Goal: Information Seeking & Learning: Check status

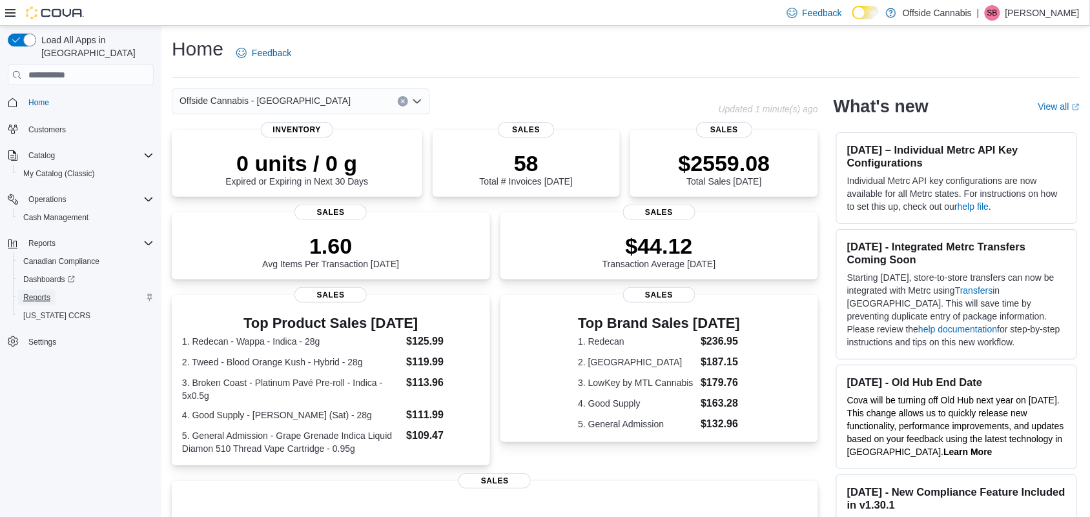
click at [48, 293] on span "Reports" at bounding box center [36, 298] width 27 height 10
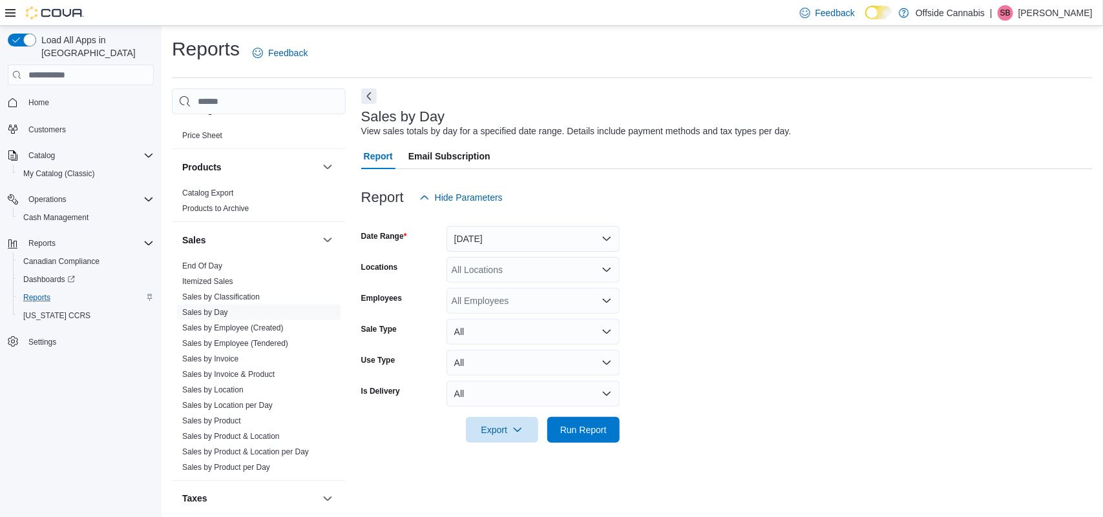
scroll to position [727, 0]
click at [263, 325] on link "Sales by Employee (Created)" at bounding box center [232, 326] width 101 height 9
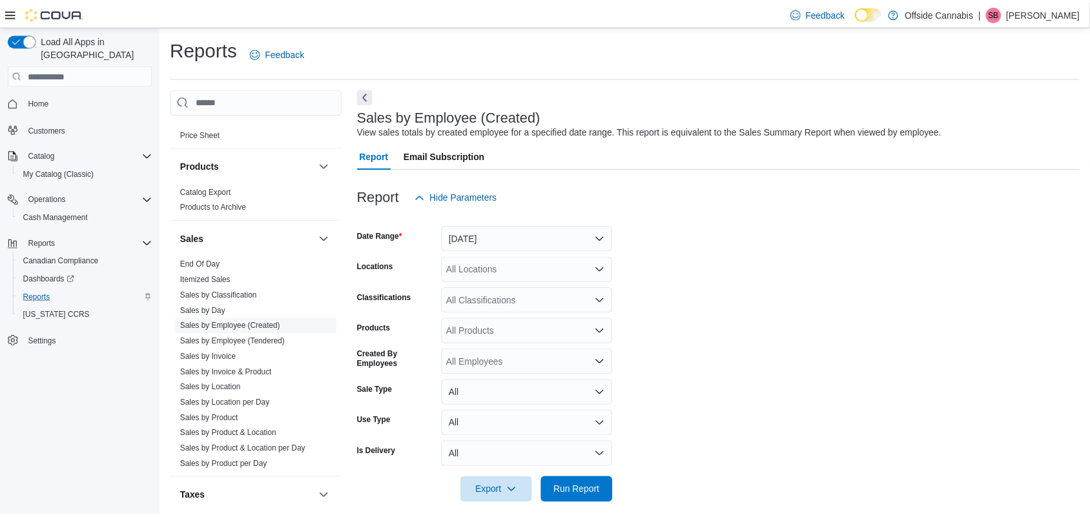
scroll to position [13, 0]
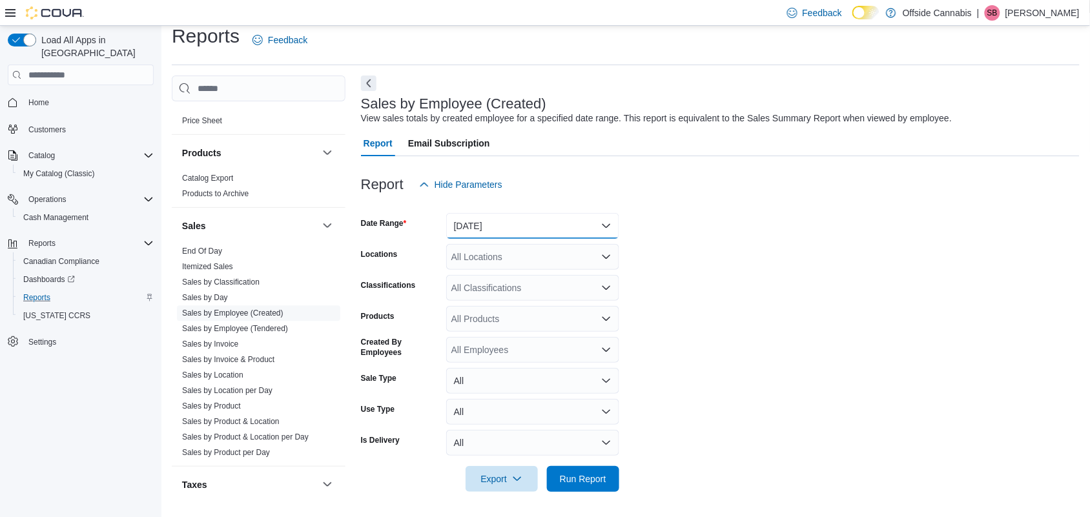
click at [563, 229] on button "[DATE]" at bounding box center [532, 226] width 173 height 26
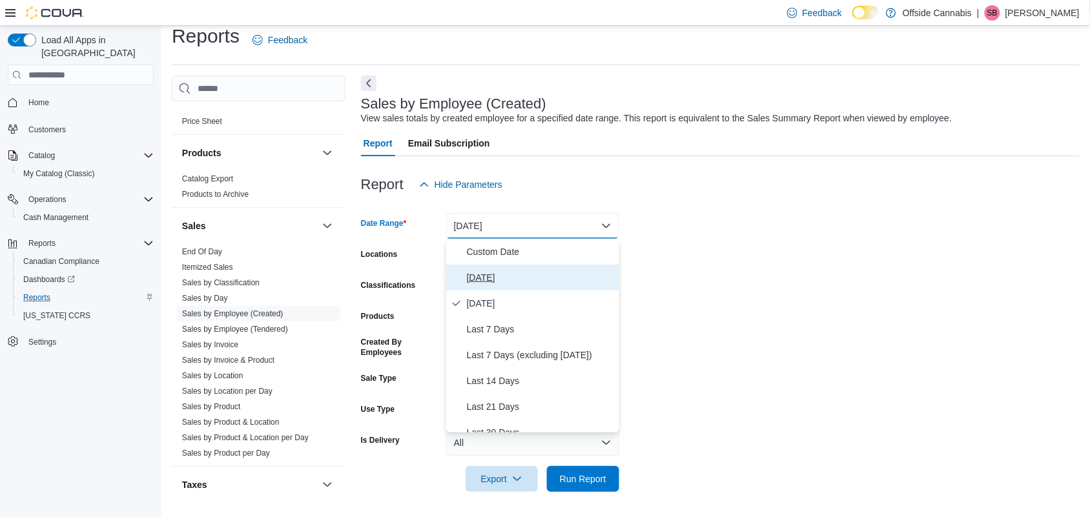
click at [470, 278] on span "[DATE]" at bounding box center [540, 278] width 147 height 16
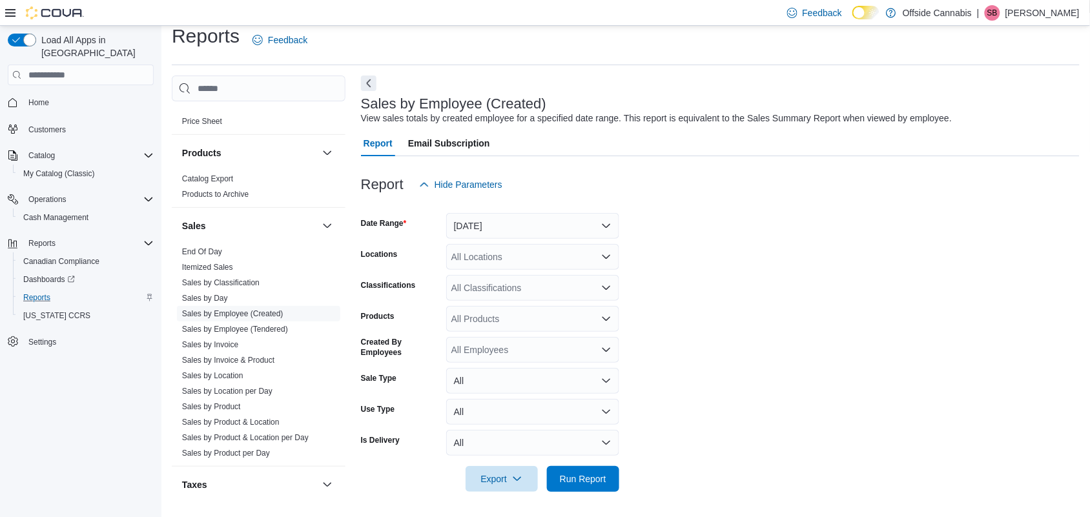
click at [680, 286] on form "Date Range [DATE] Locations All Locations Classifications All Classifications P…" at bounding box center [720, 345] width 719 height 295
click at [607, 260] on icon "Open list of options" at bounding box center [606, 257] width 10 height 10
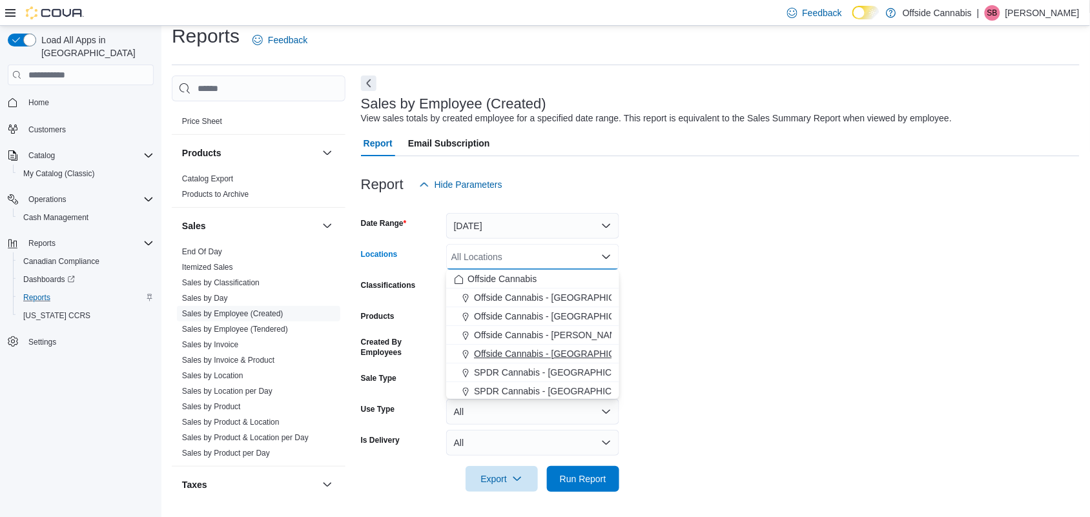
click at [577, 350] on span "Offside Cannabis - [GEOGRAPHIC_DATA]" at bounding box center [559, 354] width 171 height 13
click at [693, 262] on form "Date Range [DATE] Locations Offside [GEOGRAPHIC_DATA] - [GEOGRAPHIC_DATA] Combo…" at bounding box center [720, 345] width 719 height 295
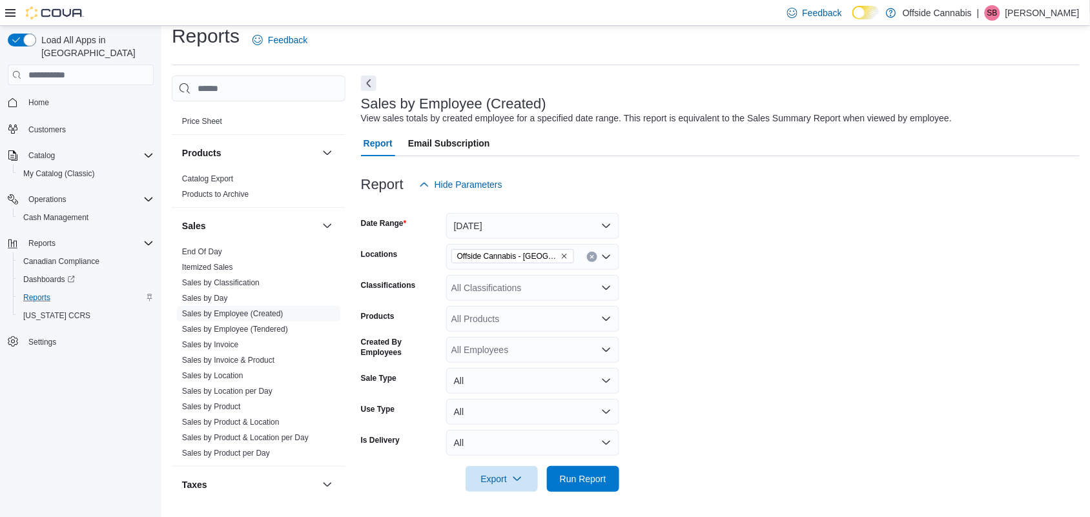
click at [603, 350] on icon "Open list of options" at bounding box center [606, 350] width 10 height 10
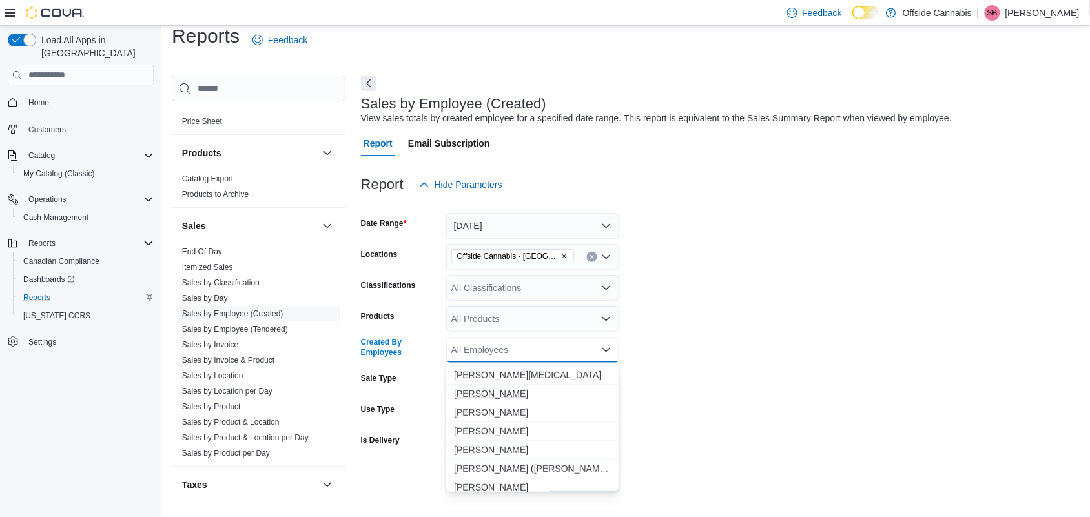
scroll to position [1696, 0]
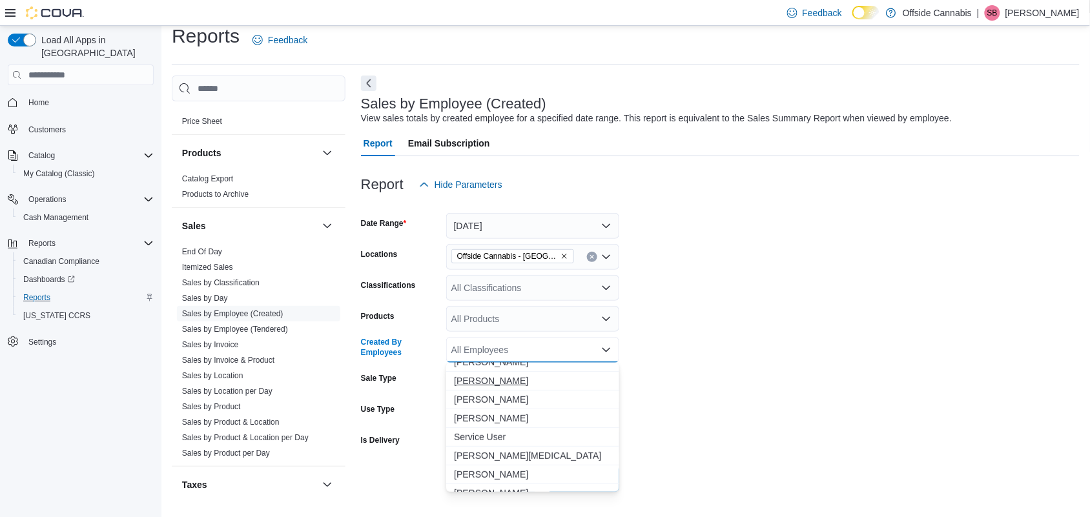
click at [483, 388] on button "[PERSON_NAME]" at bounding box center [532, 381] width 173 height 19
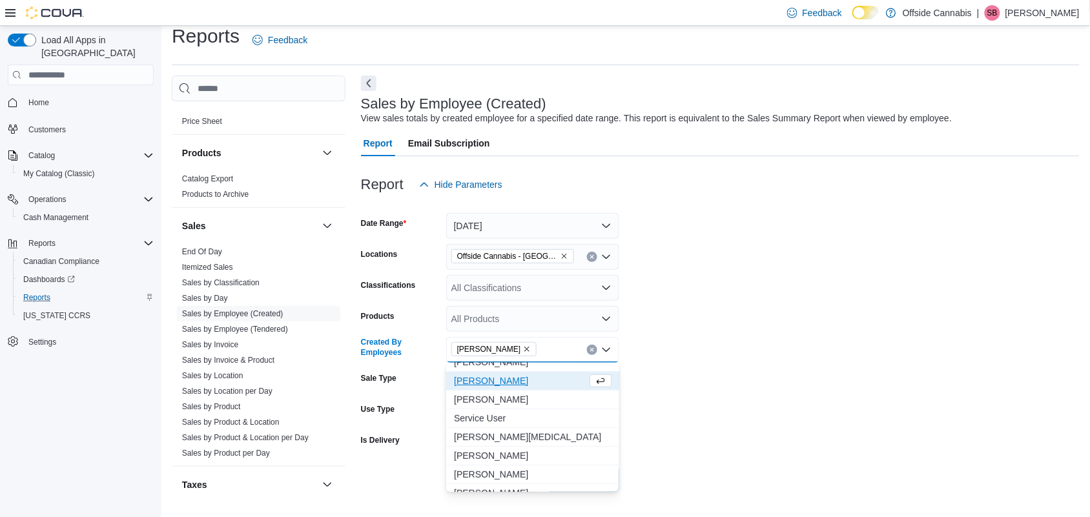
click at [714, 375] on form "Date Range [DATE] Locations Offside Cannabis - Port Perry Classifications All C…" at bounding box center [720, 345] width 719 height 295
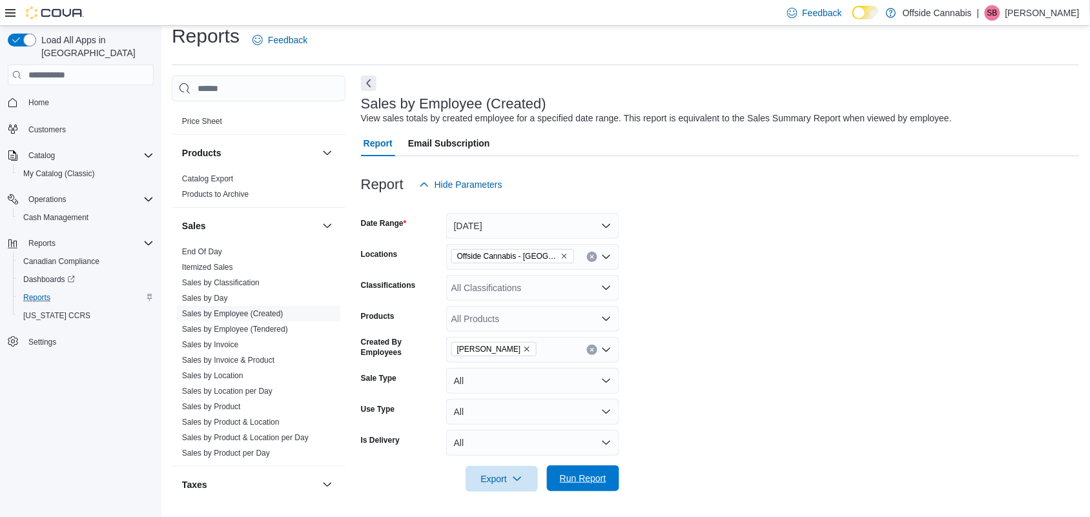
click at [583, 413] on span "Run Report" at bounding box center [583, 478] width 47 height 13
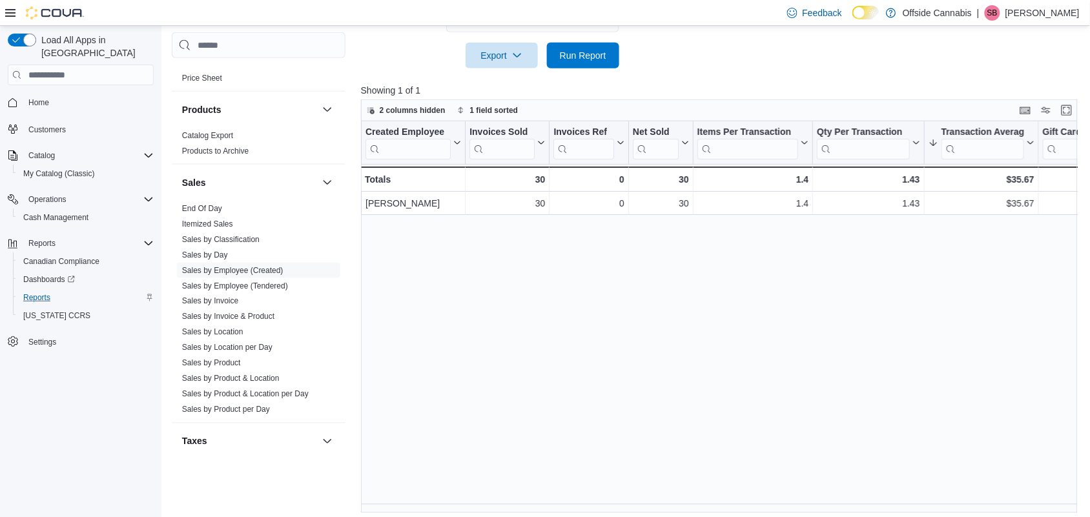
scroll to position [442, 0]
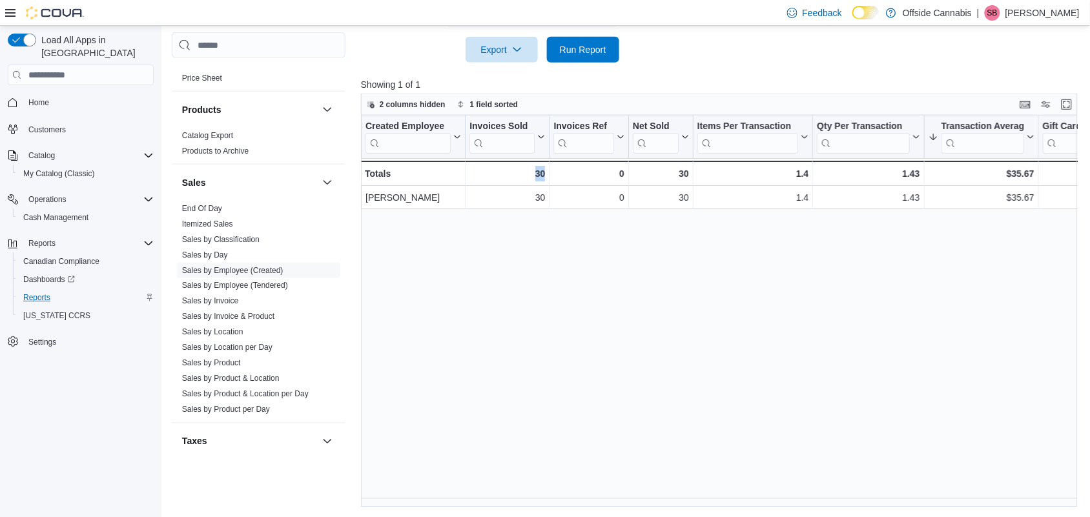
drag, startPoint x: 521, startPoint y: 507, endPoint x: 566, endPoint y: 508, distance: 44.6
click at [566, 413] on div "Reports Feedback Cash Management Cash Management Cash Out Details Compliance OC…" at bounding box center [628, 50] width 934 height 935
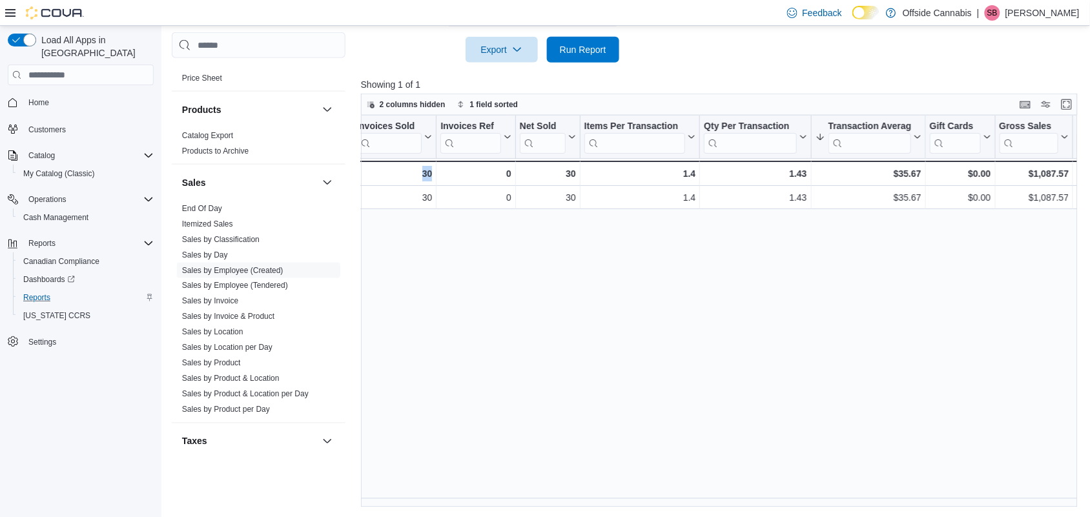
scroll to position [0, 0]
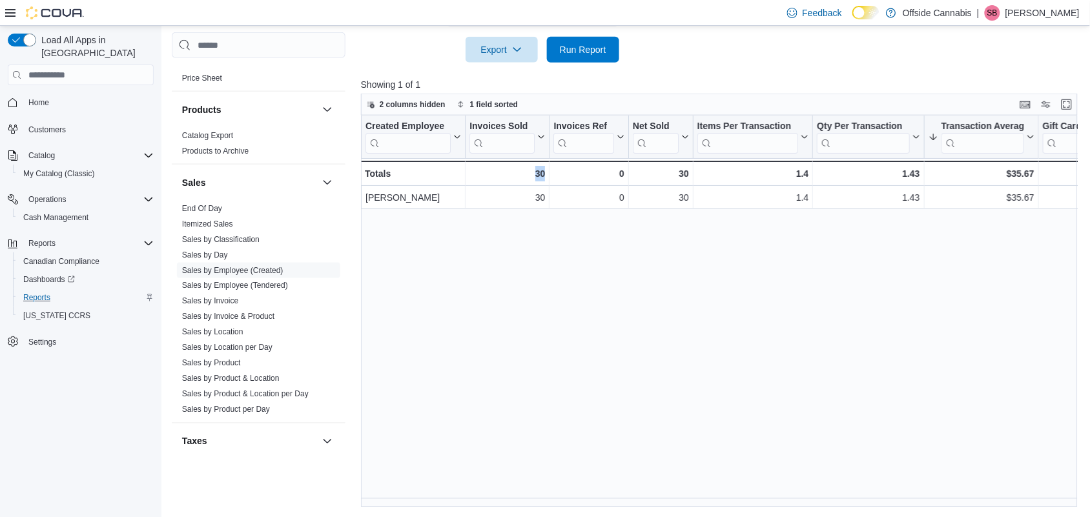
click at [585, 360] on div "Created Employee Click to view column header actions Invoices Sold Click to vie…" at bounding box center [723, 312] width 724 height 392
